Goal: Check status: Check status

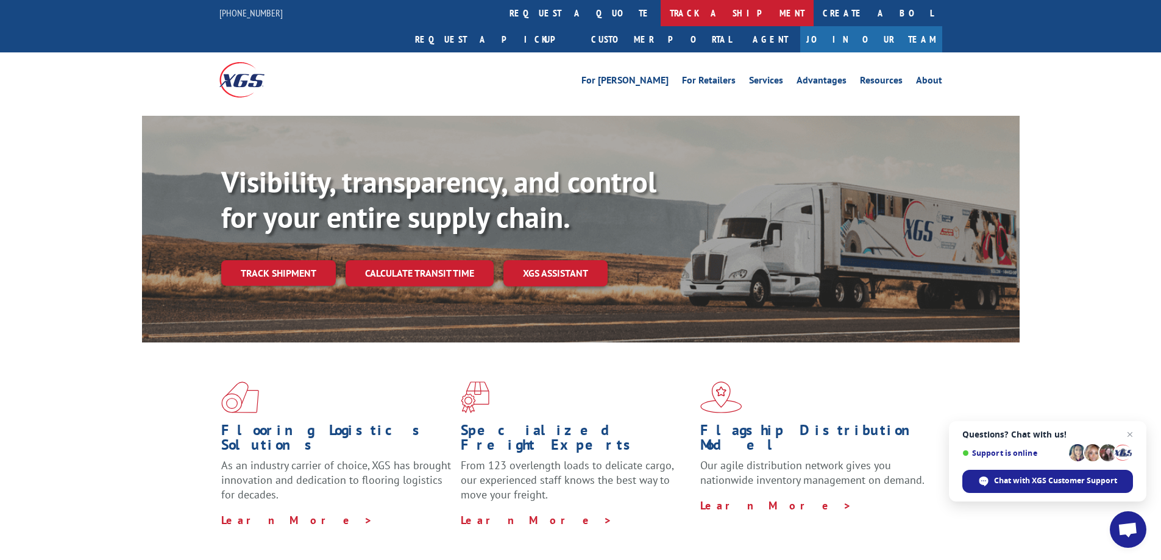
click at [661, 8] on link "track a shipment" at bounding box center [737, 13] width 153 height 26
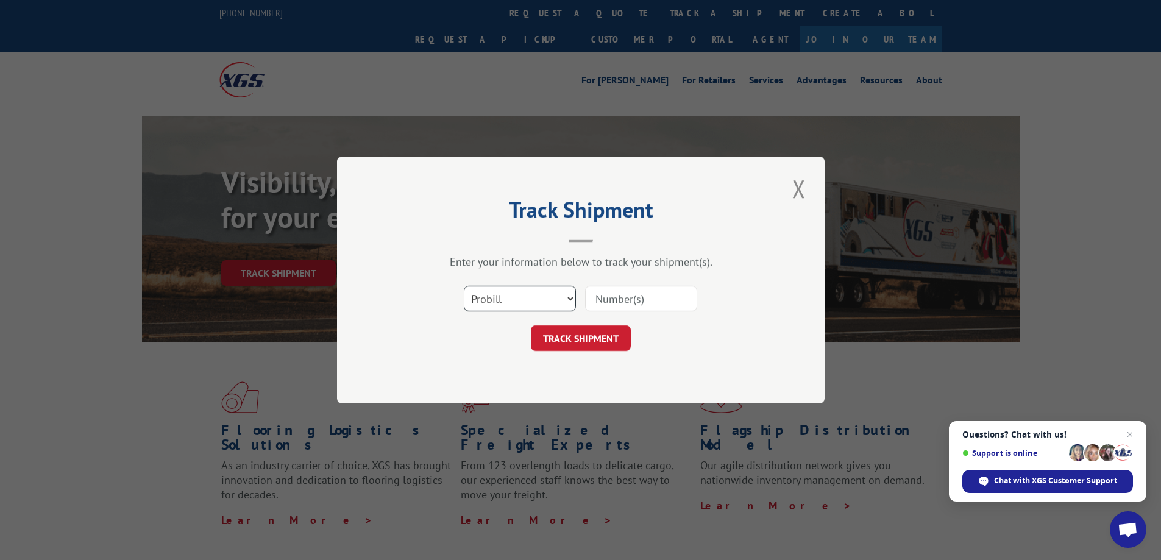
click at [564, 300] on select "Select category... Probill BOL PO" at bounding box center [520, 299] width 112 height 26
select select "bol"
click at [464, 286] on select "Select category... Probill BOL PO" at bounding box center [520, 299] width 112 height 26
click at [625, 296] on input at bounding box center [641, 299] width 112 height 26
paste input "908494"
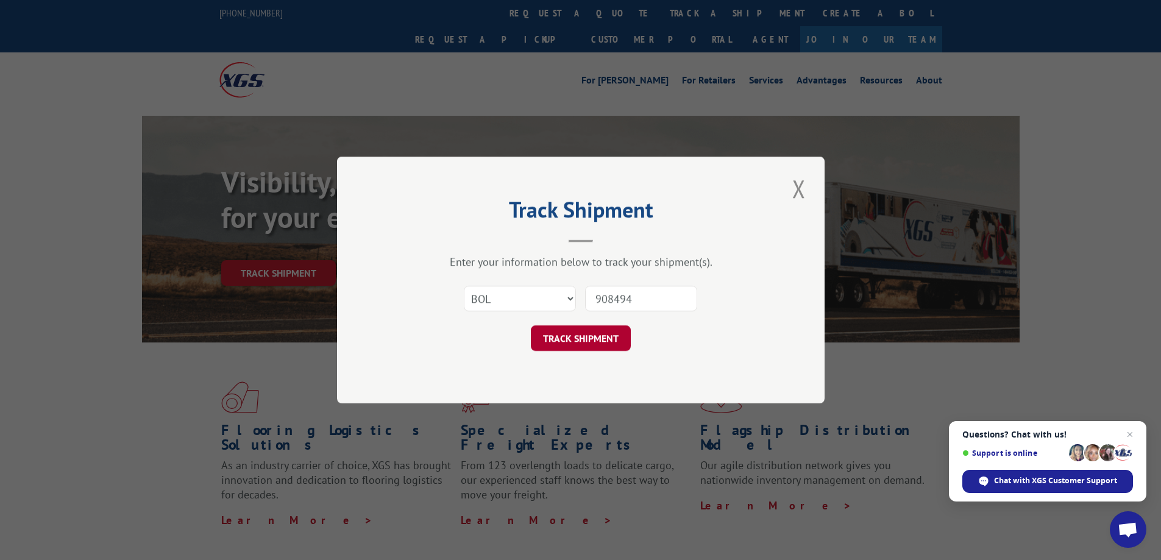
type input "908494"
click at [593, 340] on button "TRACK SHIPMENT" at bounding box center [581, 339] width 100 height 26
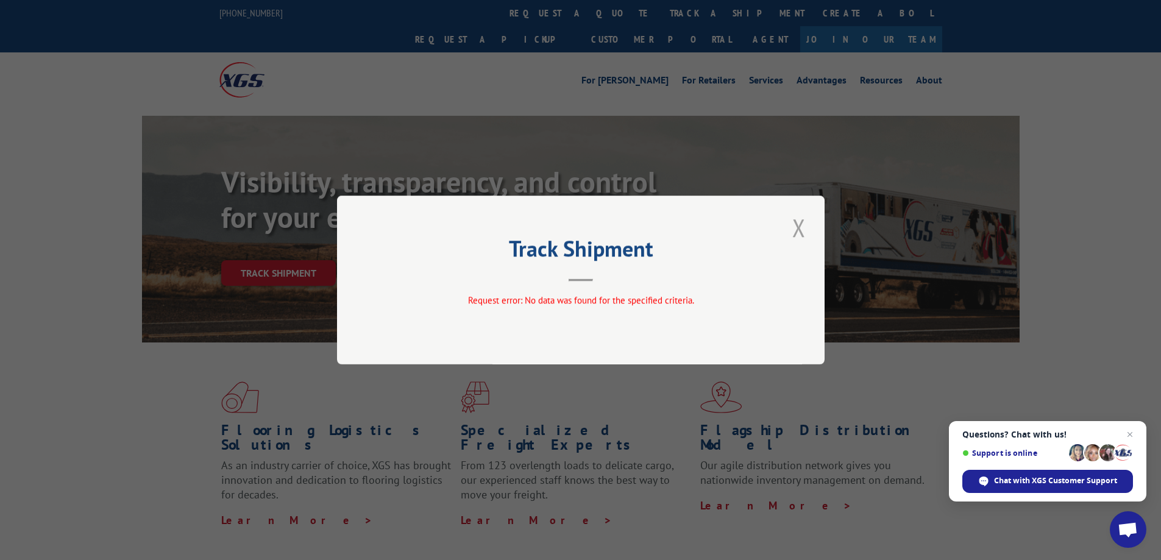
click at [799, 227] on button "Close modal" at bounding box center [799, 228] width 21 height 34
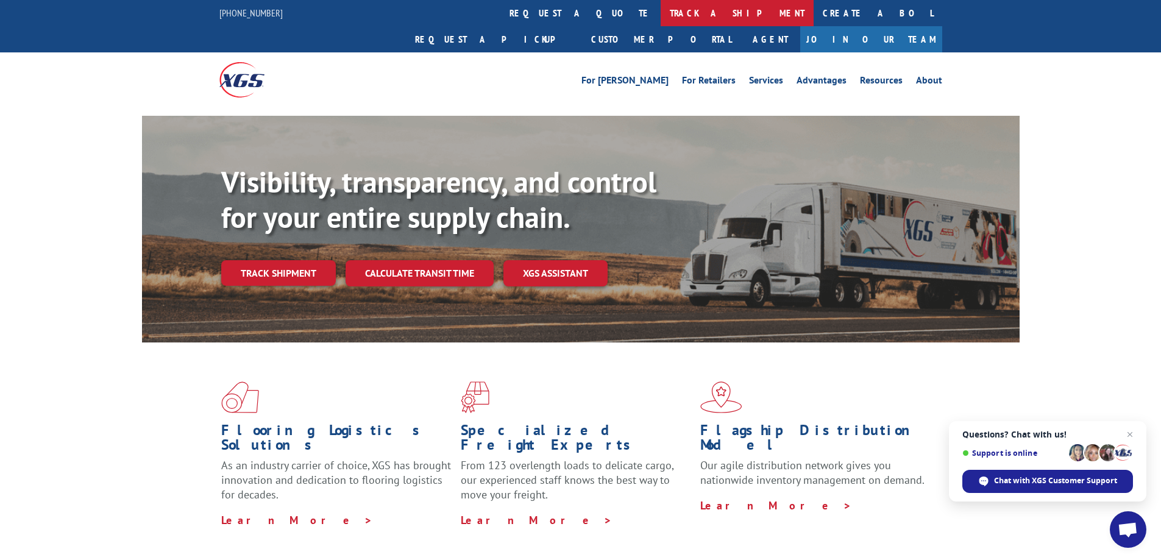
click at [661, 12] on link "track a shipment" at bounding box center [737, 13] width 153 height 26
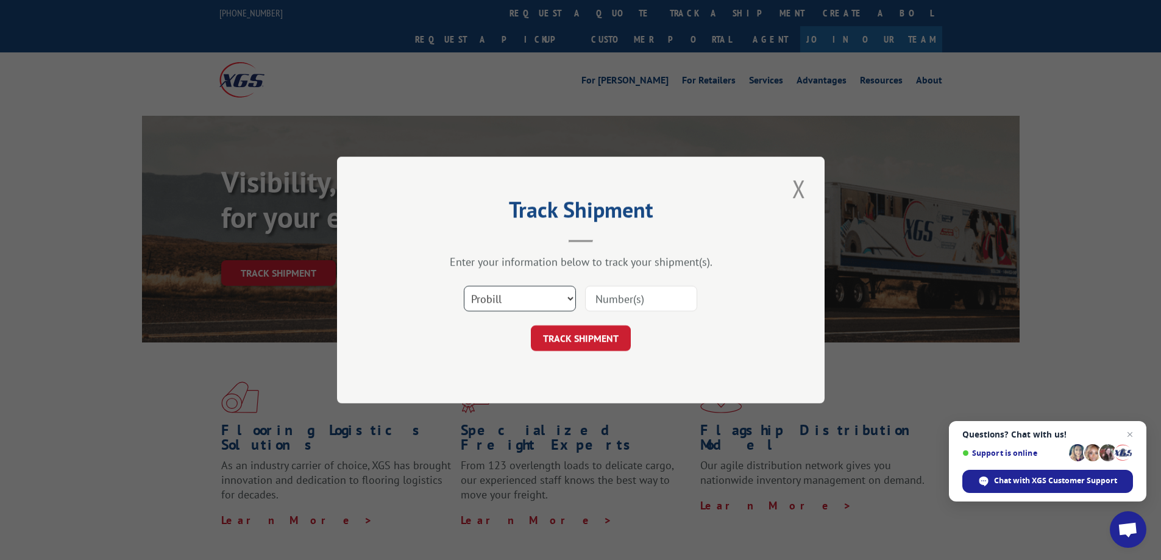
click at [570, 297] on select "Select category... Probill BOL PO" at bounding box center [520, 299] width 112 height 26
select select "bol"
click at [464, 286] on select "Select category... Probill BOL PO" at bounding box center [520, 299] width 112 height 26
click at [621, 301] on input at bounding box center [641, 299] width 112 height 26
paste input "908494"
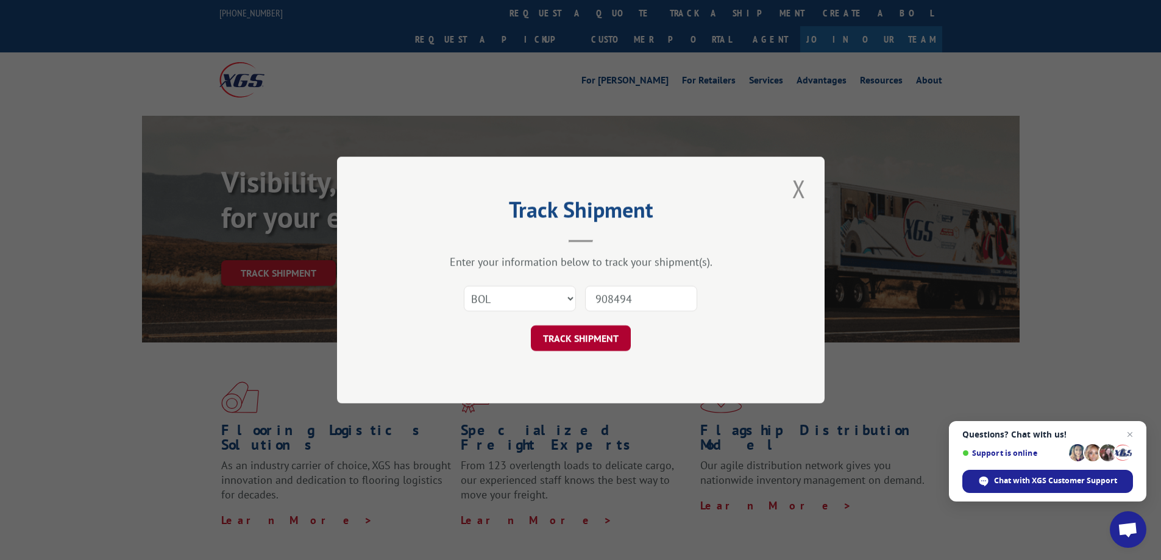
type input "908494"
click at [593, 344] on button "TRACK SHIPMENT" at bounding box center [581, 339] width 100 height 26
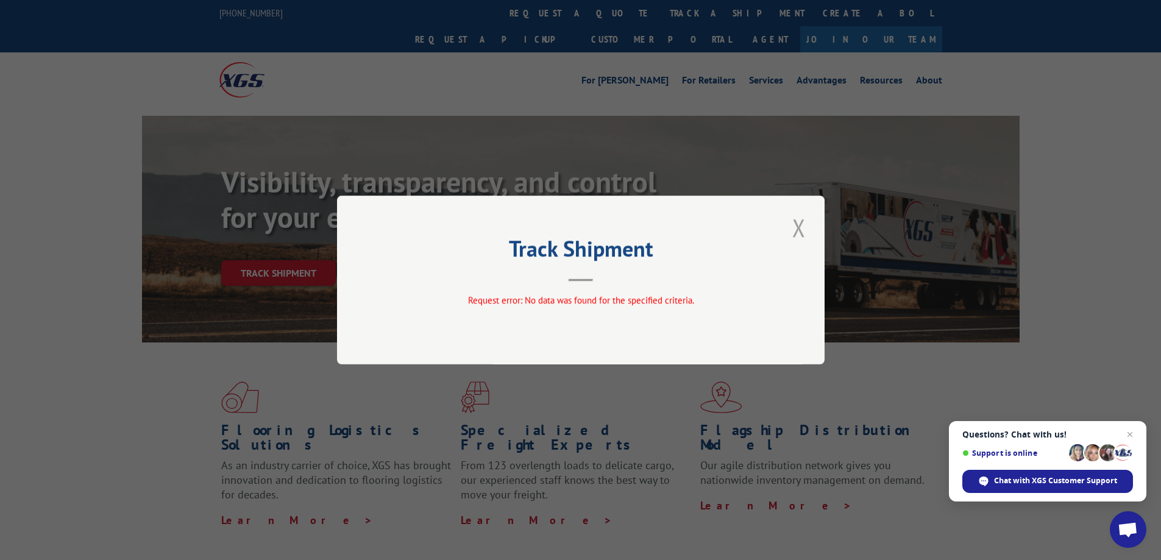
click at [792, 230] on button "Close modal" at bounding box center [799, 228] width 21 height 34
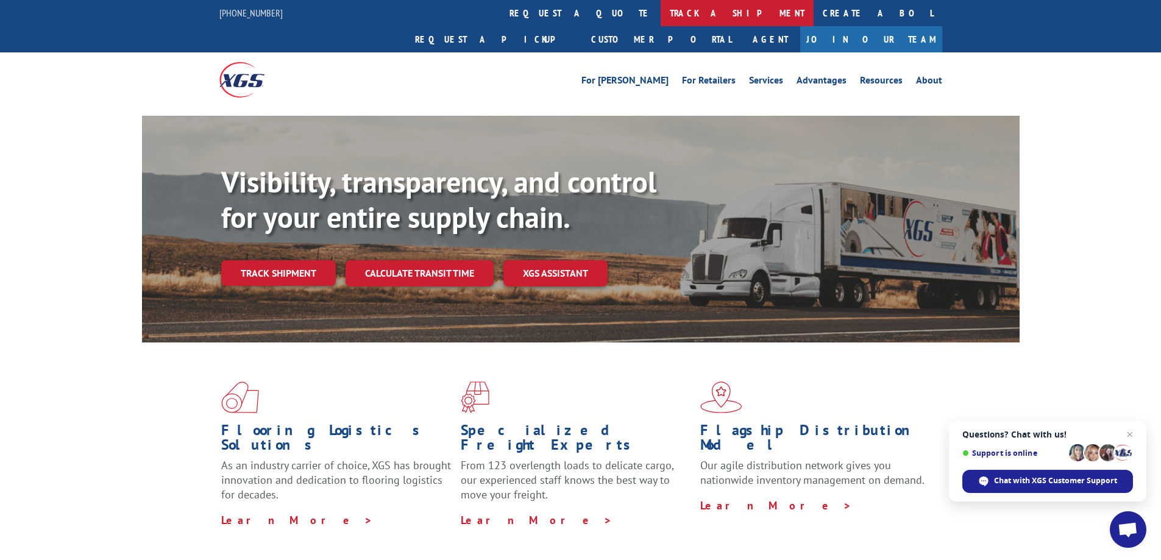
click at [661, 17] on link "track a shipment" at bounding box center [737, 13] width 153 height 26
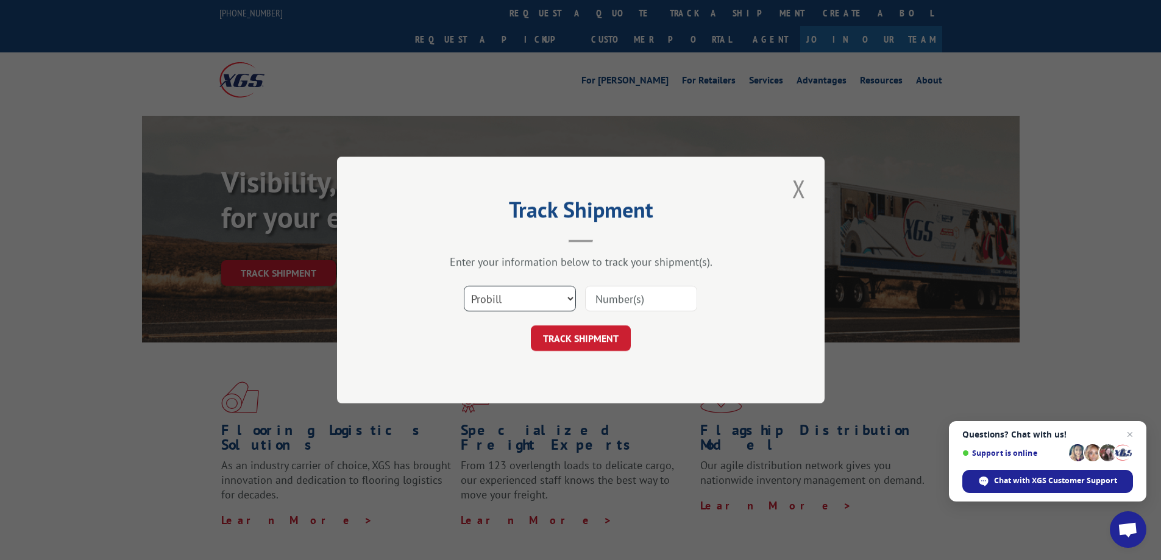
click at [553, 297] on select "Select category... Probill BOL PO" at bounding box center [520, 299] width 112 height 26
click at [610, 301] on input at bounding box center [641, 299] width 112 height 26
paste input "908494"
type input "908494"
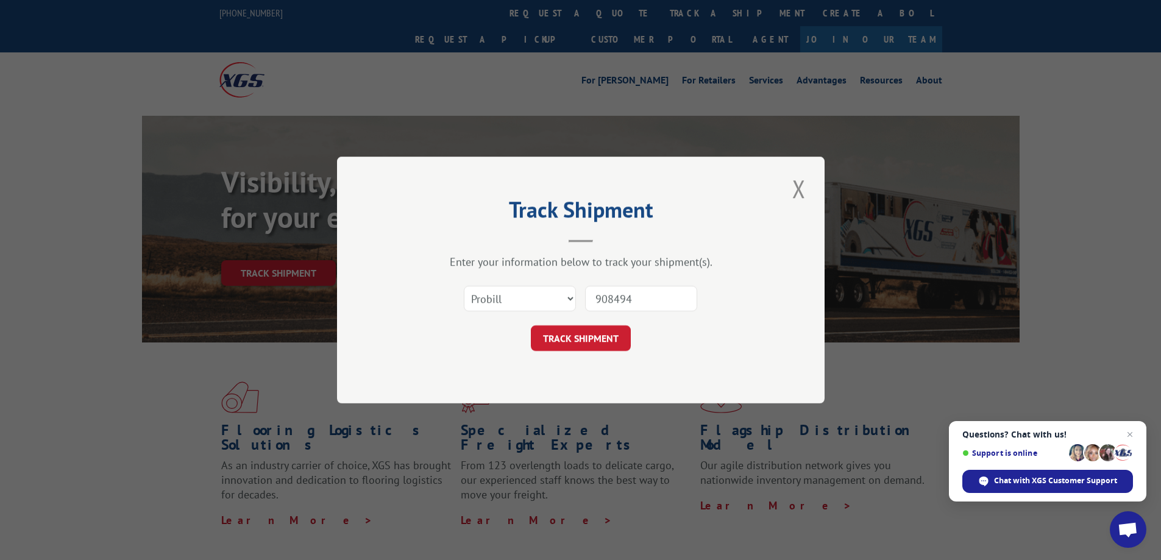
drag, startPoint x: 606, startPoint y: 334, endPoint x: 596, endPoint y: 331, distance: 10.8
click at [605, 334] on button "TRACK SHIPMENT" at bounding box center [581, 339] width 100 height 26
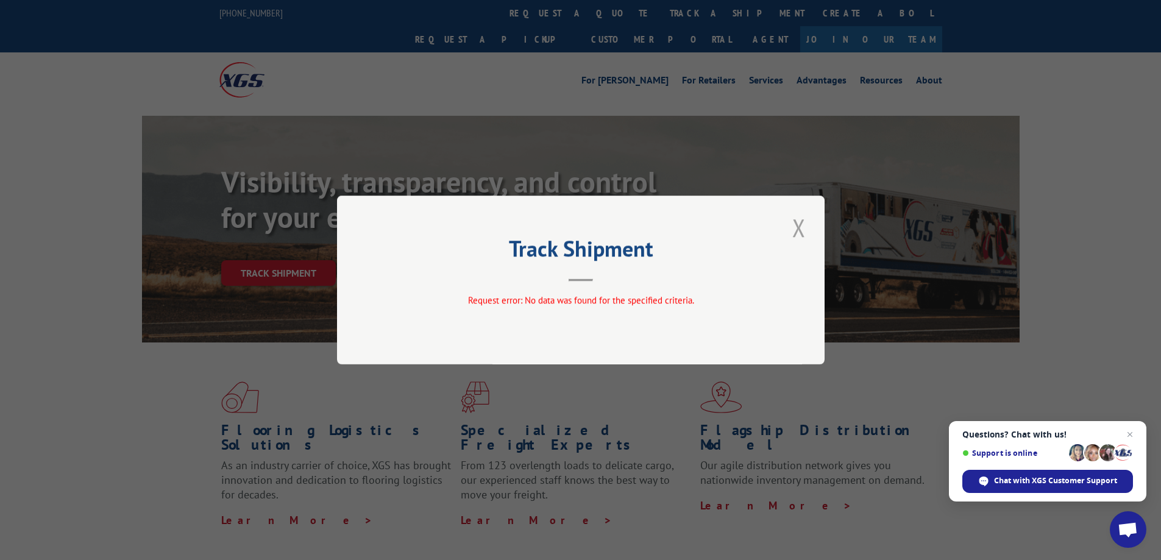
click at [802, 218] on button "Close modal" at bounding box center [799, 228] width 21 height 34
